Goal: Task Accomplishment & Management: Complete application form

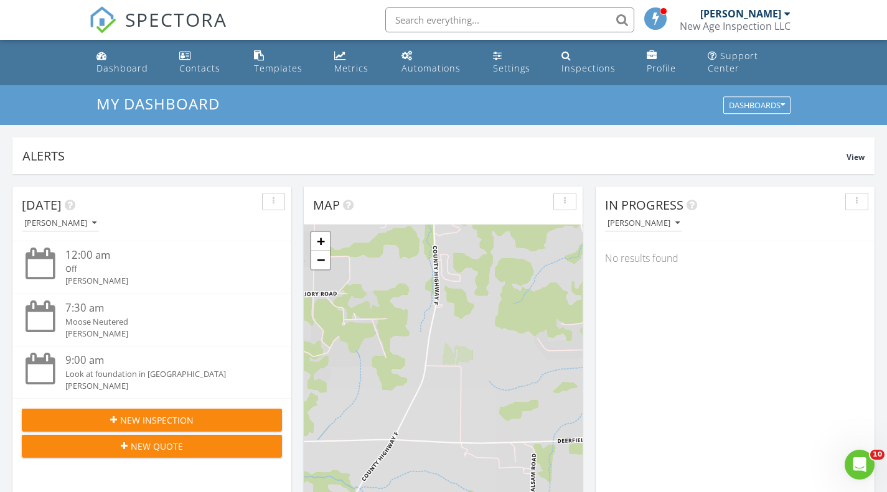
click at [225, 426] on div "New Inspection" at bounding box center [152, 420] width 240 height 13
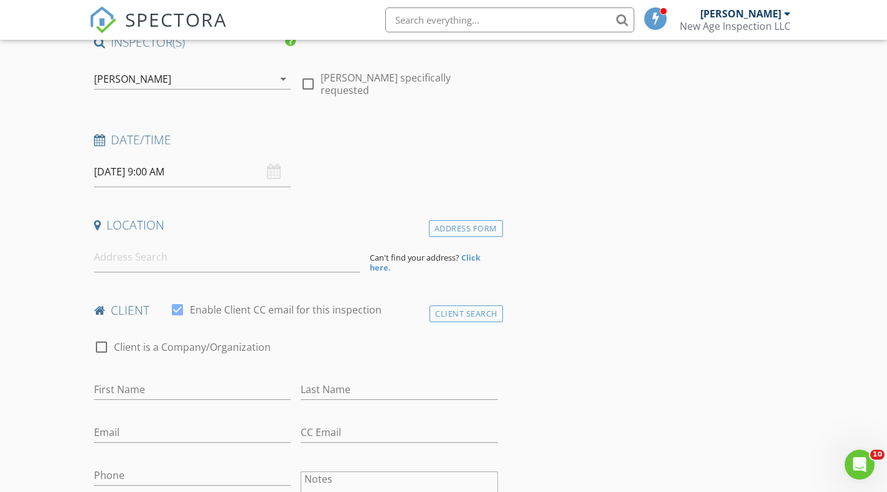
scroll to position [212, 0]
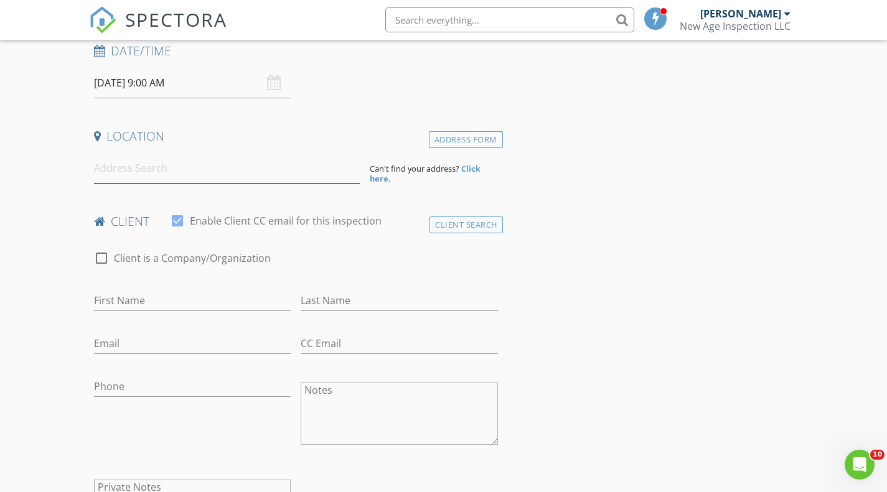
click at [188, 172] on input at bounding box center [227, 168] width 266 height 30
paste input "[STREET_ADDRESS][PERSON_NAME]"
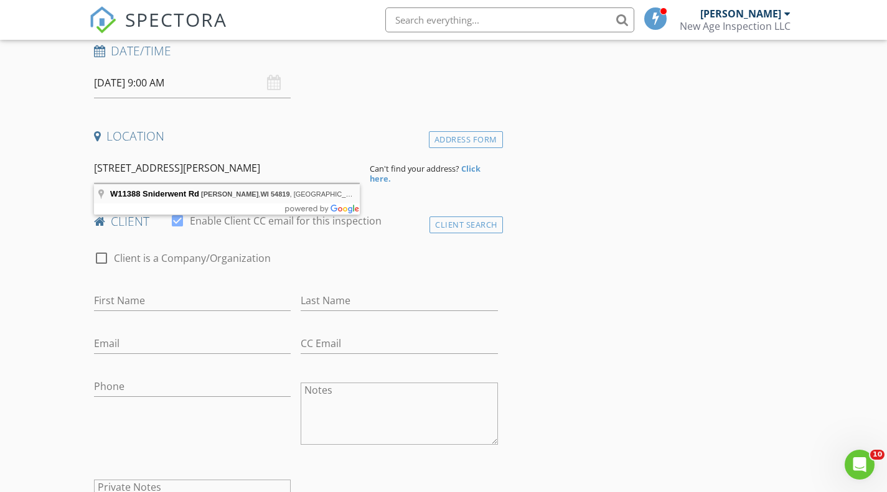
type input "W11388 Sniderwent Rd, Bruce, WI 54819, USA"
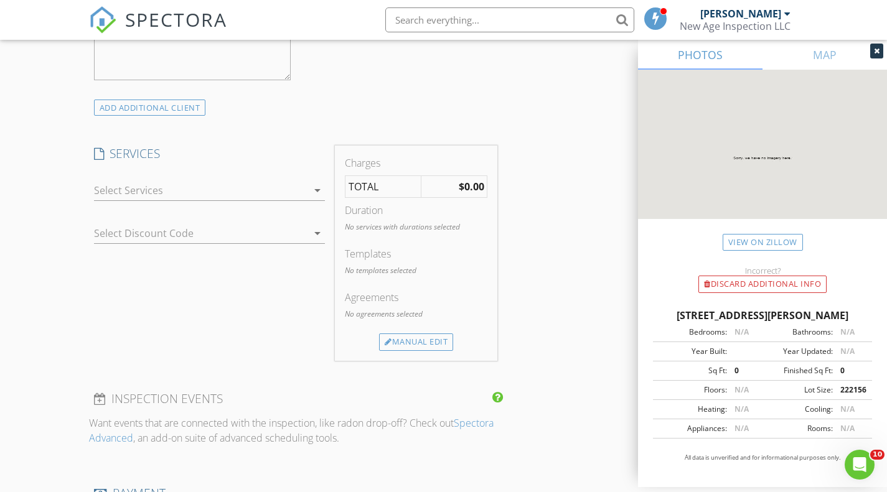
scroll to position [928, 0]
click at [141, 186] on div at bounding box center [201, 190] width 214 height 20
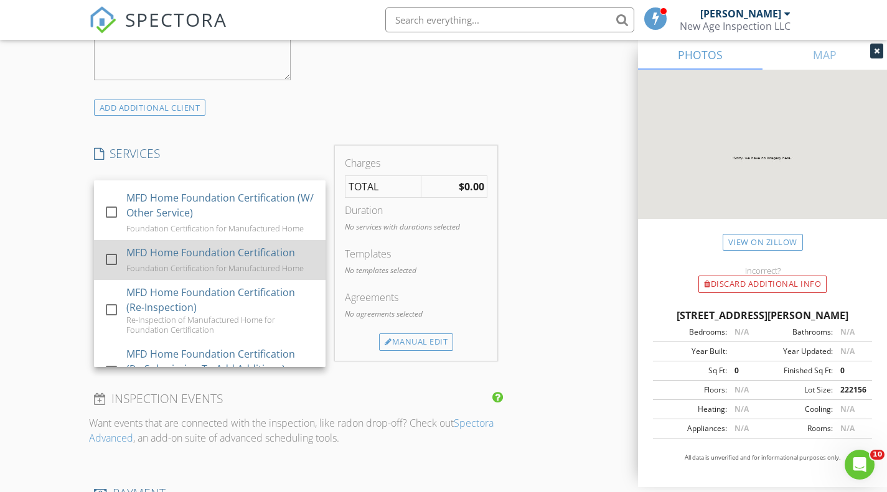
scroll to position [1107, 0]
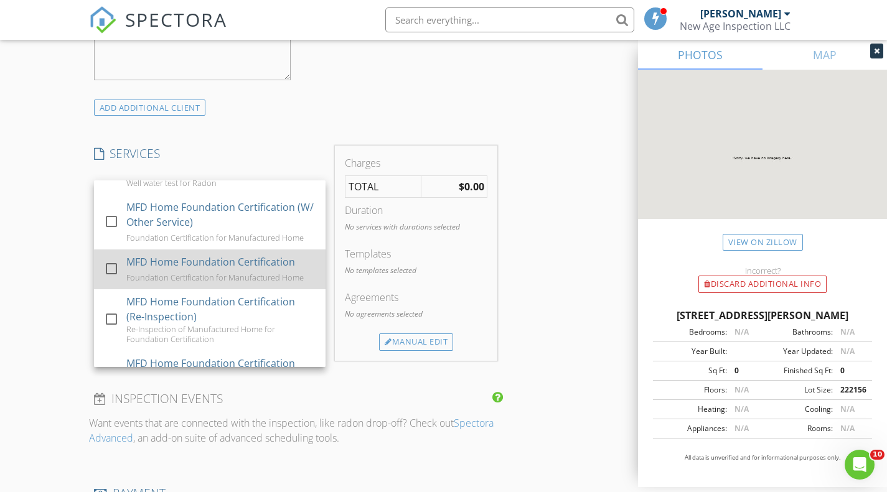
click at [115, 279] on div at bounding box center [111, 268] width 21 height 21
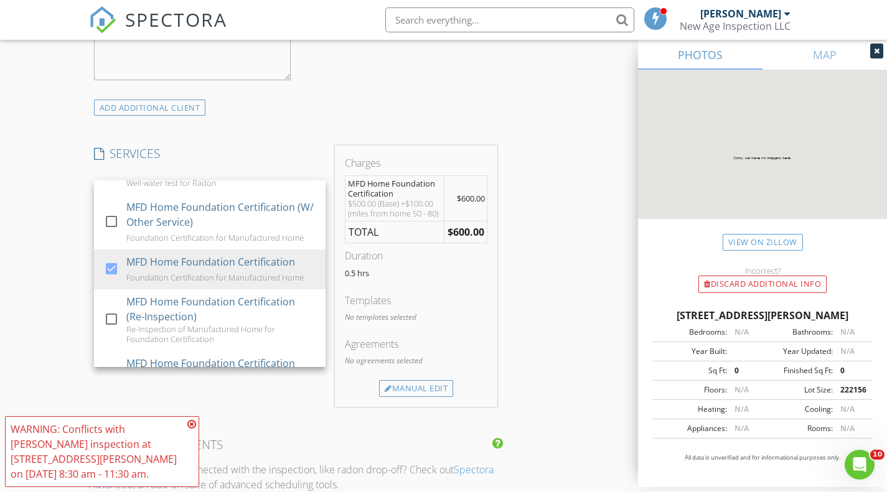
click at [186, 431] on div "WARNING: Conflicts with Jon Hempel's inspection at 3418 Jill Ave on 08/29/2025 …" at bounding box center [102, 451] width 194 height 71
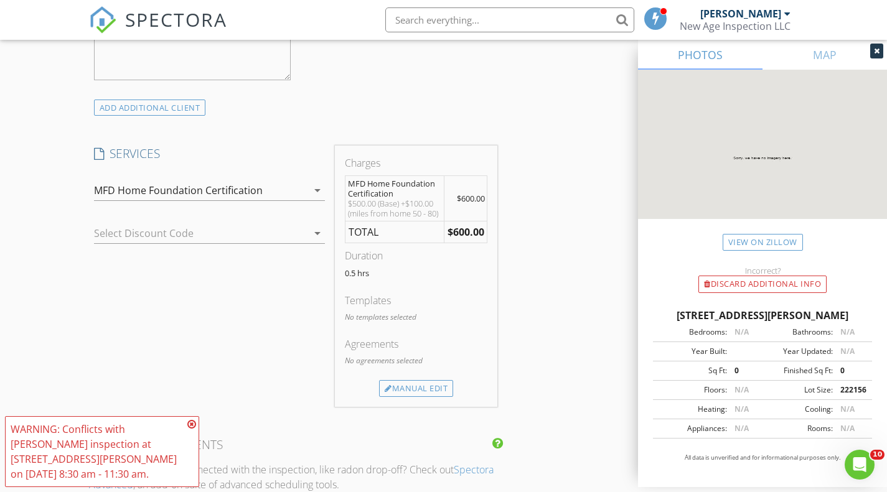
click at [195, 429] on icon at bounding box center [191, 424] width 9 height 10
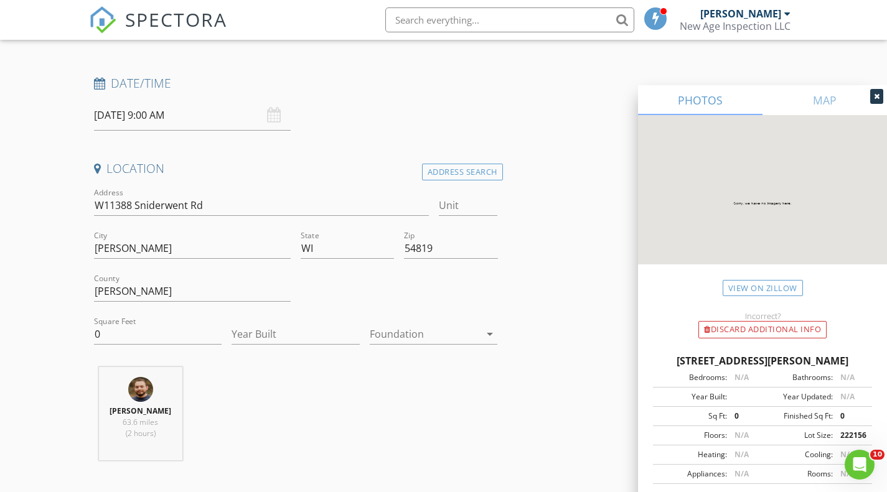
scroll to position [0, 0]
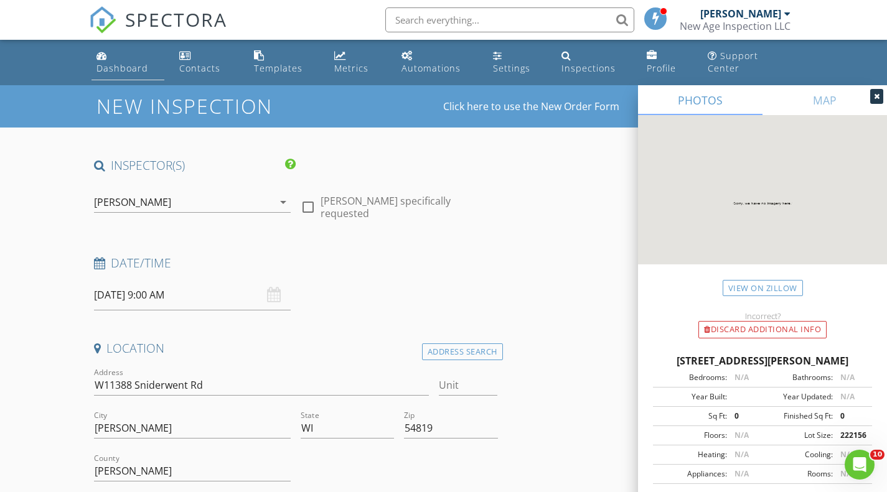
click at [123, 67] on div "Dashboard" at bounding box center [122, 68] width 52 height 12
